Goal: Task Accomplishment & Management: Use online tool/utility

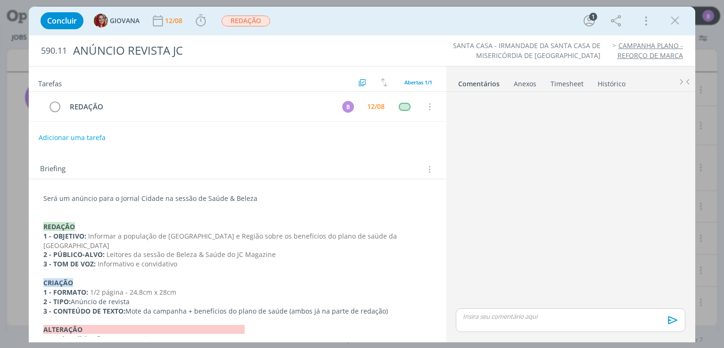
click at [198, 29] on div "Concluir GIOVANA 12/08 Iniciar Apontar Data * [DATE] Horas * 00:00 Tarefa Selec…" at bounding box center [362, 20] width 652 height 23
click at [200, 23] on icon "dialog" at bounding box center [201, 21] width 14 height 14
click at [194, 21] on icon "dialog" at bounding box center [201, 21] width 14 height 14
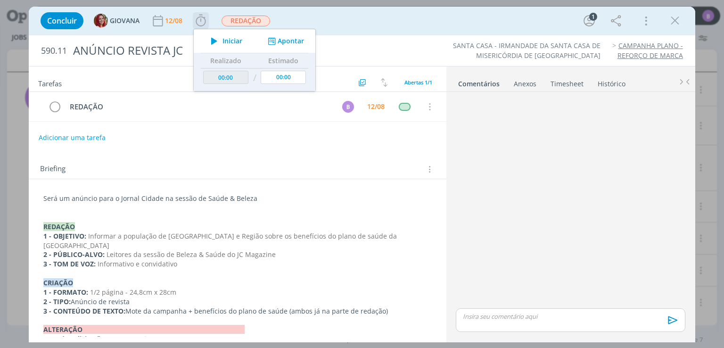
click at [300, 37] on button "Apontar" at bounding box center [284, 41] width 39 height 10
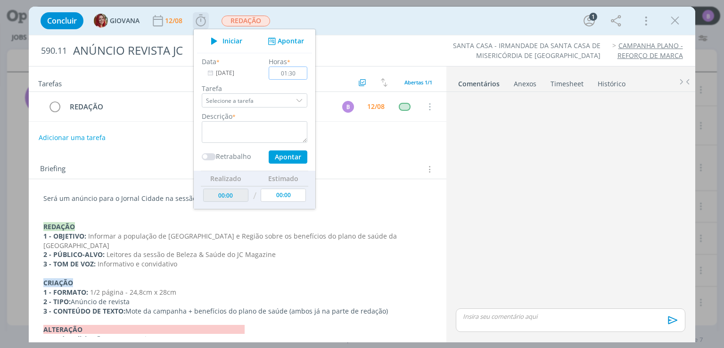
type input "01:30"
click at [251, 130] on textarea "dialog" at bounding box center [255, 132] width 106 height 22
type textarea "Timesheet"
click at [303, 73] on input "01:30" at bounding box center [288, 72] width 39 height 13
type input "01:00"
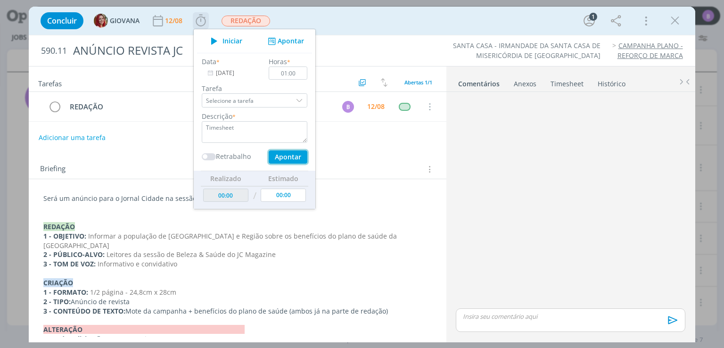
click at [290, 158] on button "Apontar" at bounding box center [288, 156] width 39 height 13
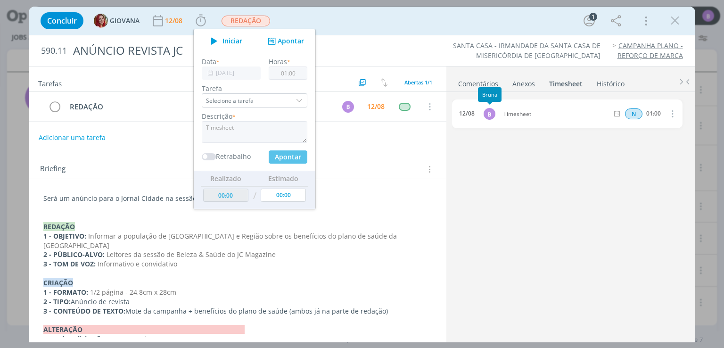
type input "01:00"
click at [479, 80] on link "Comentários" at bounding box center [478, 82] width 41 height 14
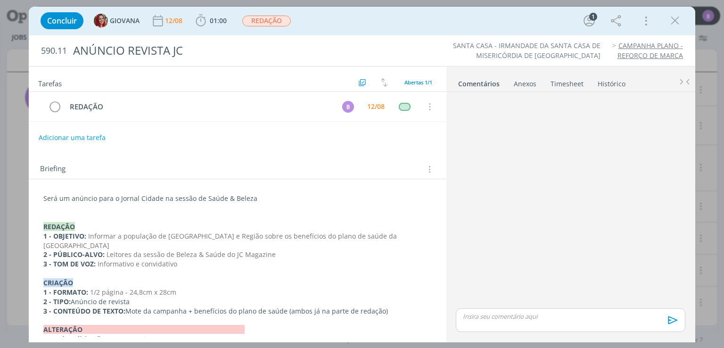
click at [563, 83] on link "Timesheet" at bounding box center [567, 82] width 34 height 14
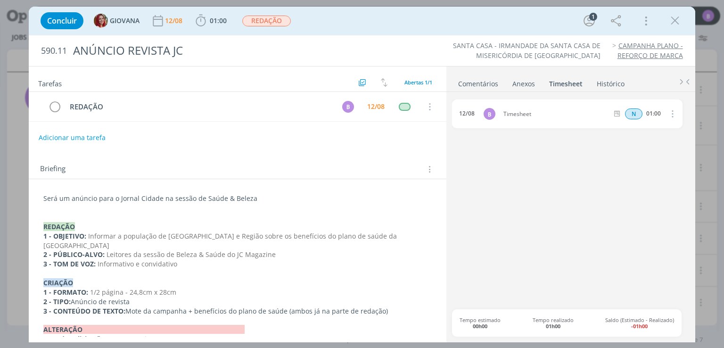
click at [478, 81] on link "Comentários" at bounding box center [478, 82] width 41 height 14
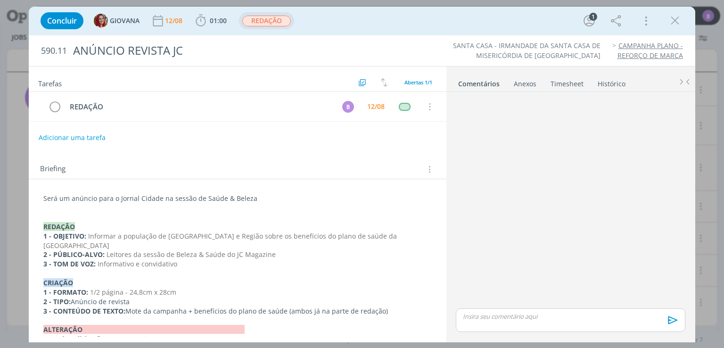
click at [261, 21] on span "REDAÇÃO" at bounding box center [266, 21] width 49 height 11
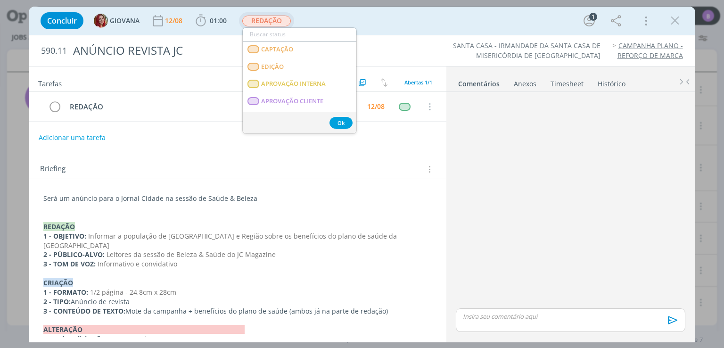
scroll to position [114, 0]
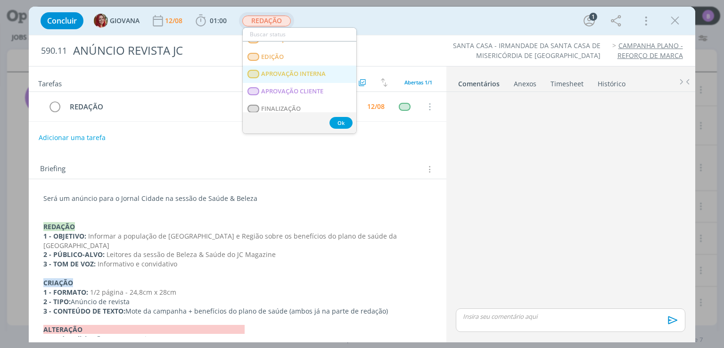
click at [317, 80] on INTERNA "APROVAÇÃO INTERNA" at bounding box center [300, 74] width 114 height 17
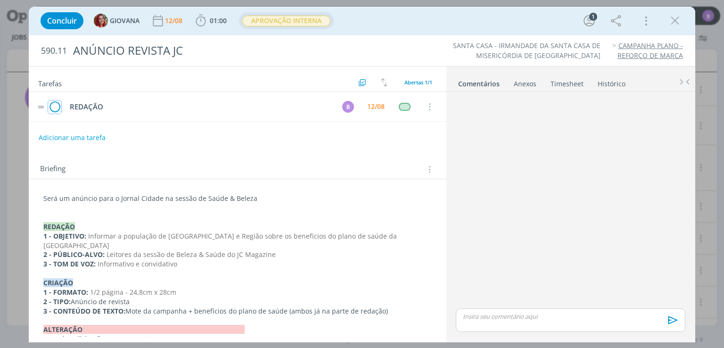
click at [57, 108] on icon "dialog" at bounding box center [54, 107] width 13 height 14
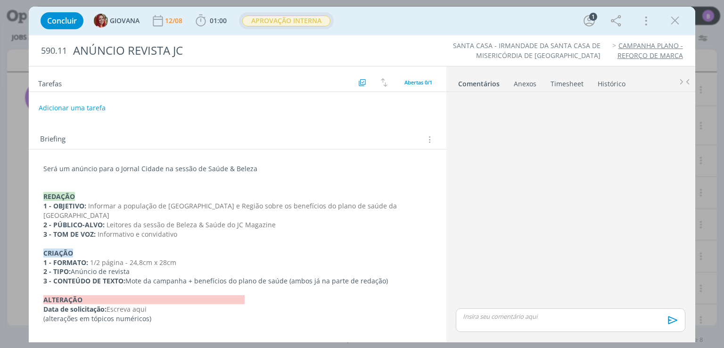
click at [491, 319] on p "dialog" at bounding box center [571, 316] width 214 height 8
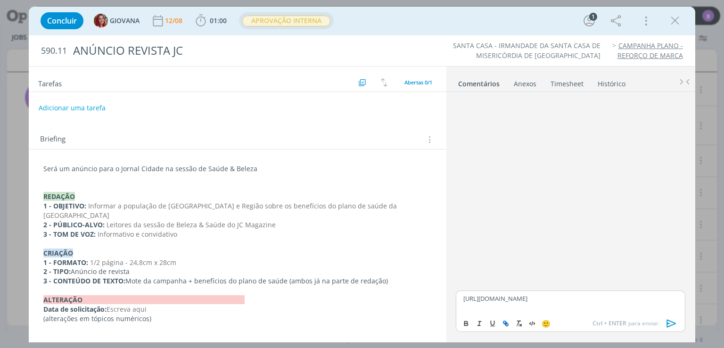
click at [503, 321] on icon "dialog" at bounding box center [506, 324] width 8 height 8
type input "[URL][DOMAIN_NAME]"
click at [623, 278] on link "dialog" at bounding box center [614, 280] width 25 height 8
click at [582, 315] on div "🙂 Ctrl + ENTER para enviar" at bounding box center [570, 322] width 228 height 17
click at [571, 302] on p "[URL][DOMAIN_NAME]" at bounding box center [571, 298] width 214 height 8
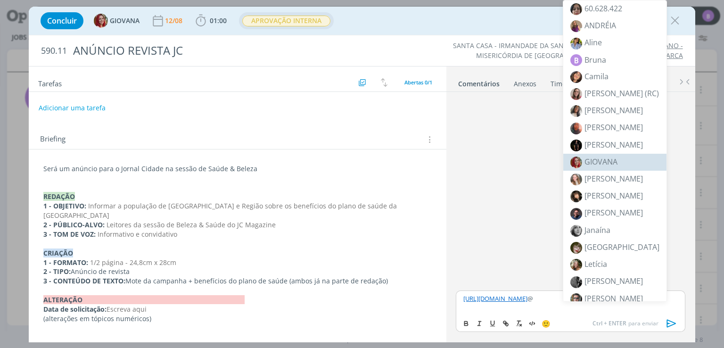
click at [618, 164] on li "GIOVANA" at bounding box center [614, 162] width 103 height 17
